Goal: Information Seeking & Learning: Learn about a topic

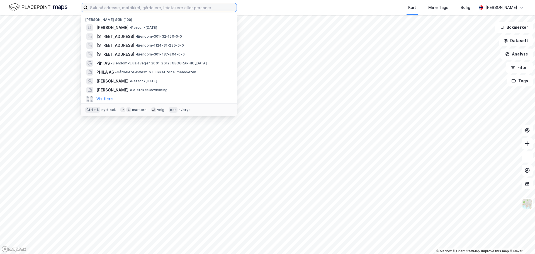
click at [150, 9] on input at bounding box center [162, 7] width 149 height 8
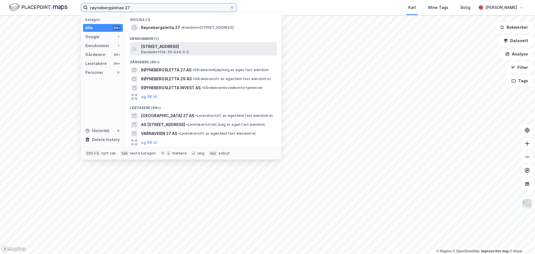
type input "røynebergsletaa 27"
click at [154, 50] on span "Eiendom • 1124-35-434-0-0" at bounding box center [165, 52] width 48 height 4
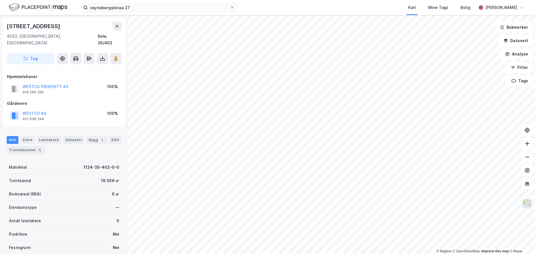
click at [124, 184] on div "© Mapbox © OpenStreetMap Improve this map © Maxar [STREET_ADDRESS] Tag Hjemmels…" at bounding box center [267, 134] width 535 height 239
click at [0, 0] on button "[PERSON_NAME] HOLDING AS" at bounding box center [0, 0] width 0 height 0
